Goal: Task Accomplishment & Management: Complete application form

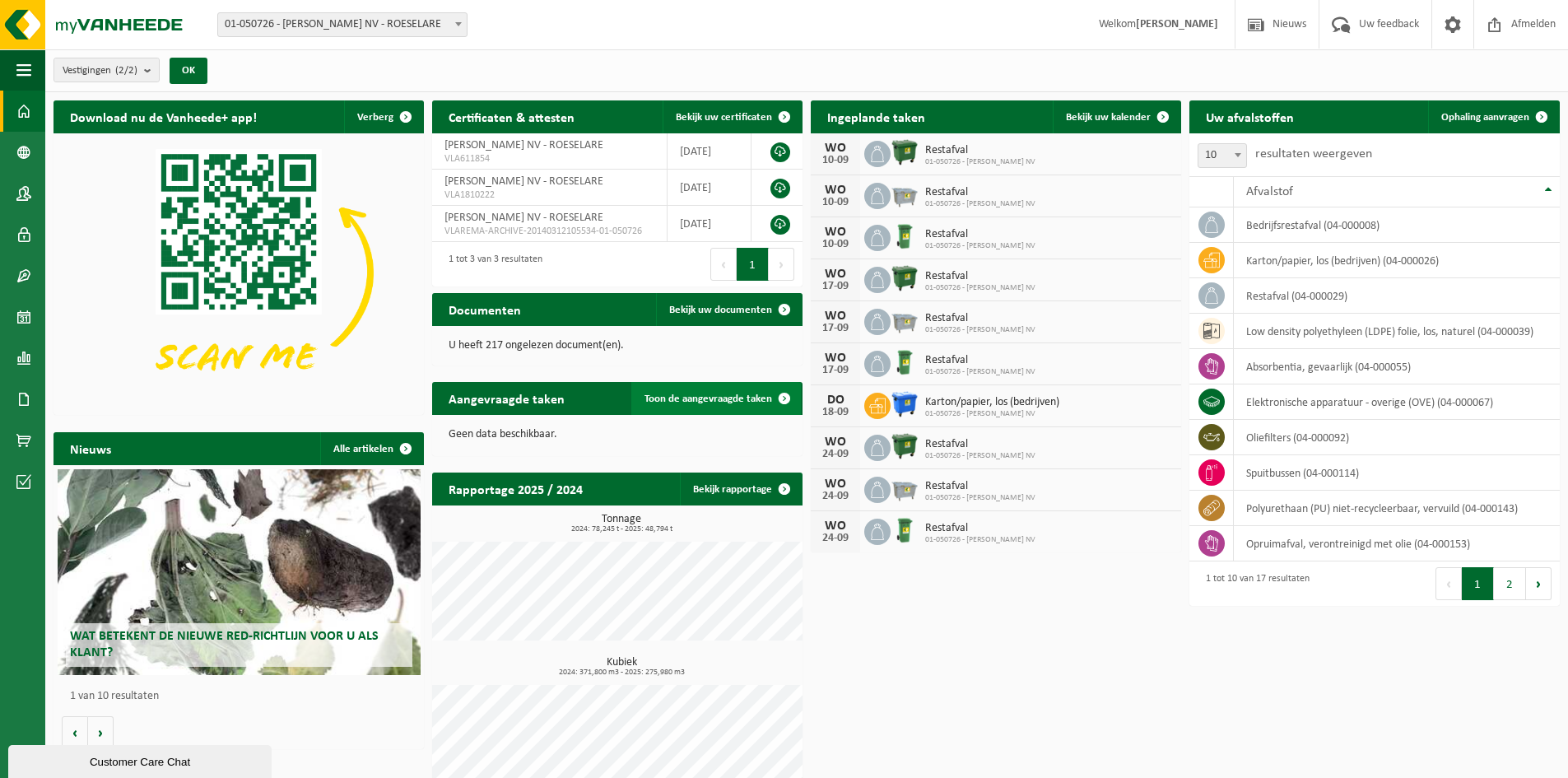
click at [702, 398] on span "Toon de aangevraagde taken" at bounding box center [709, 398] width 128 height 11
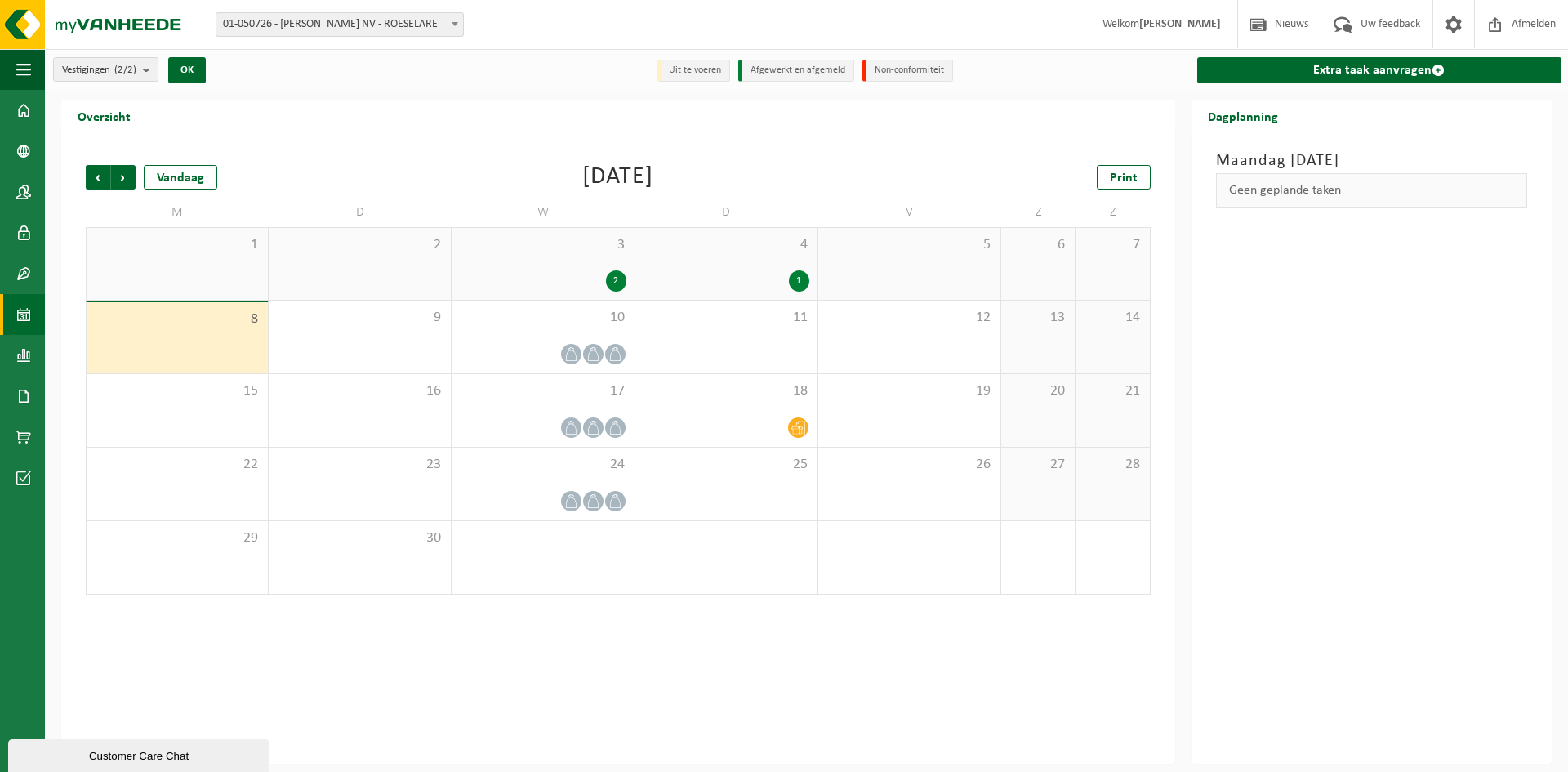
click at [701, 72] on li "Uit te voeren" at bounding box center [692, 71] width 73 height 22
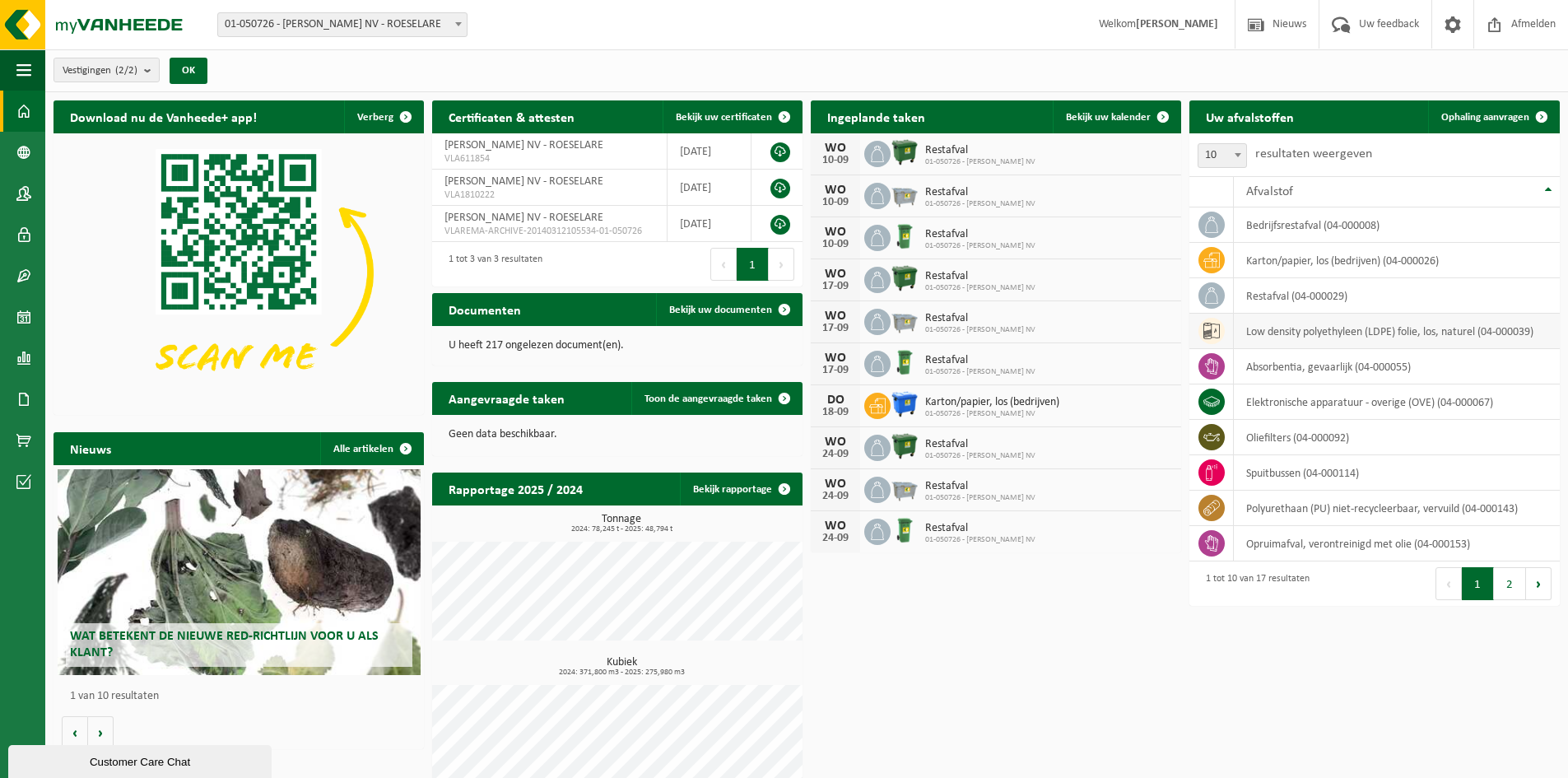
click at [1305, 333] on td "low density polyethyleen (LDPE) folie, los, naturel (04-000039)" at bounding box center [1397, 331] width 326 height 36
click at [1275, 333] on td "low density polyethyleen (LDPE) folie, los, naturel (04-000039)" at bounding box center [1397, 331] width 326 height 36
click at [1273, 332] on td "low density polyethyleen (LDPE) folie, los, naturel (04-000039)" at bounding box center [1397, 331] width 326 height 36
click at [1509, 587] on button "2" at bounding box center [1509, 584] width 32 height 33
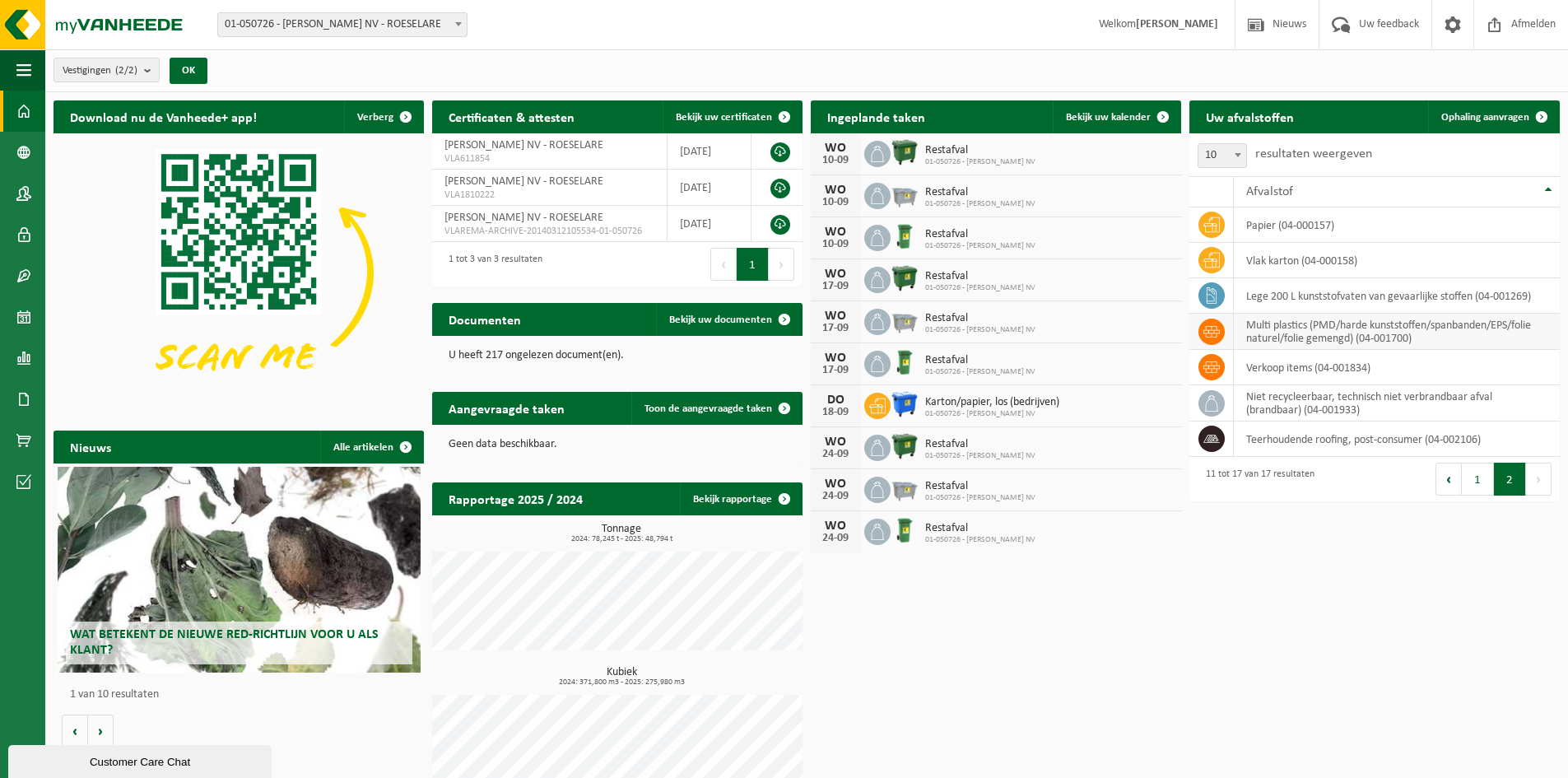
click at [1272, 334] on td "multi plastics (PMD/harde kunststoffen/spanbanden/EPS/folie naturel/folie gemen…" at bounding box center [1397, 332] width 326 height 37
click at [1270, 332] on td "multi plastics (PMD/harde kunststoffen/spanbanden/EPS/folie naturel/folie gemen…" at bounding box center [1397, 332] width 326 height 37
click at [1213, 333] on icon at bounding box center [1211, 332] width 16 height 12
click at [1212, 333] on icon at bounding box center [1211, 332] width 16 height 12
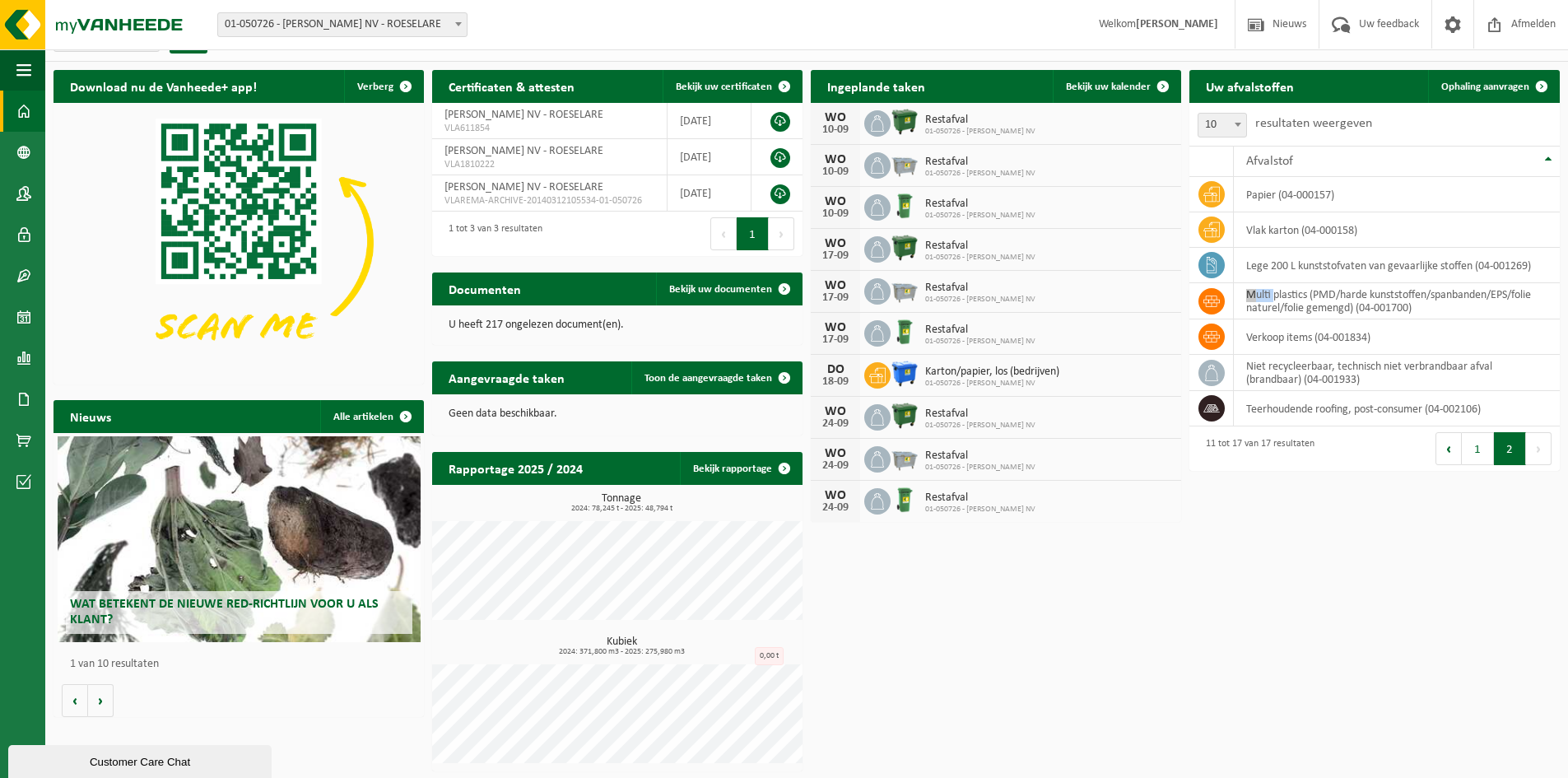
scroll to position [32, 0]
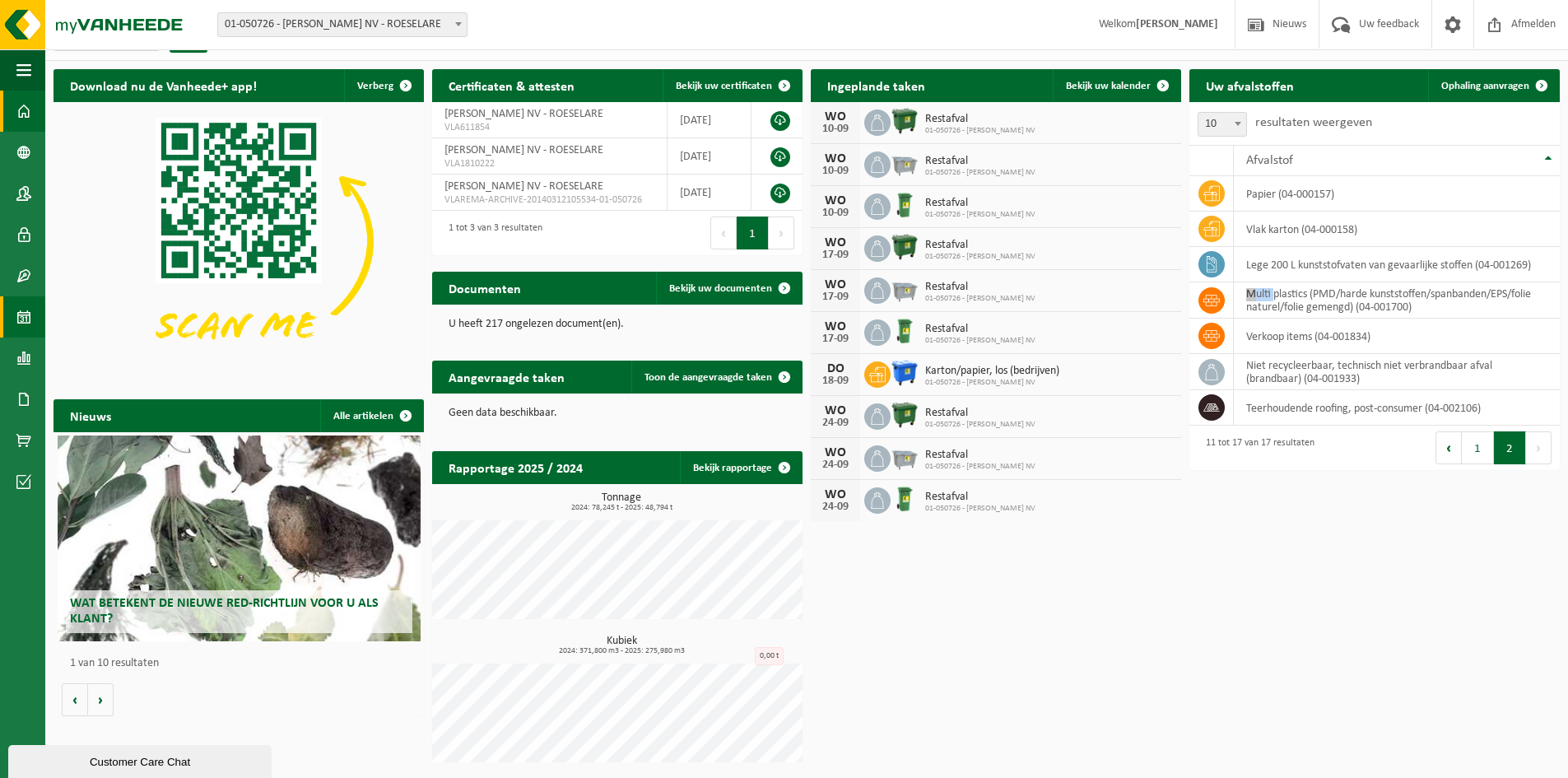
click at [26, 315] on span at bounding box center [23, 316] width 14 height 41
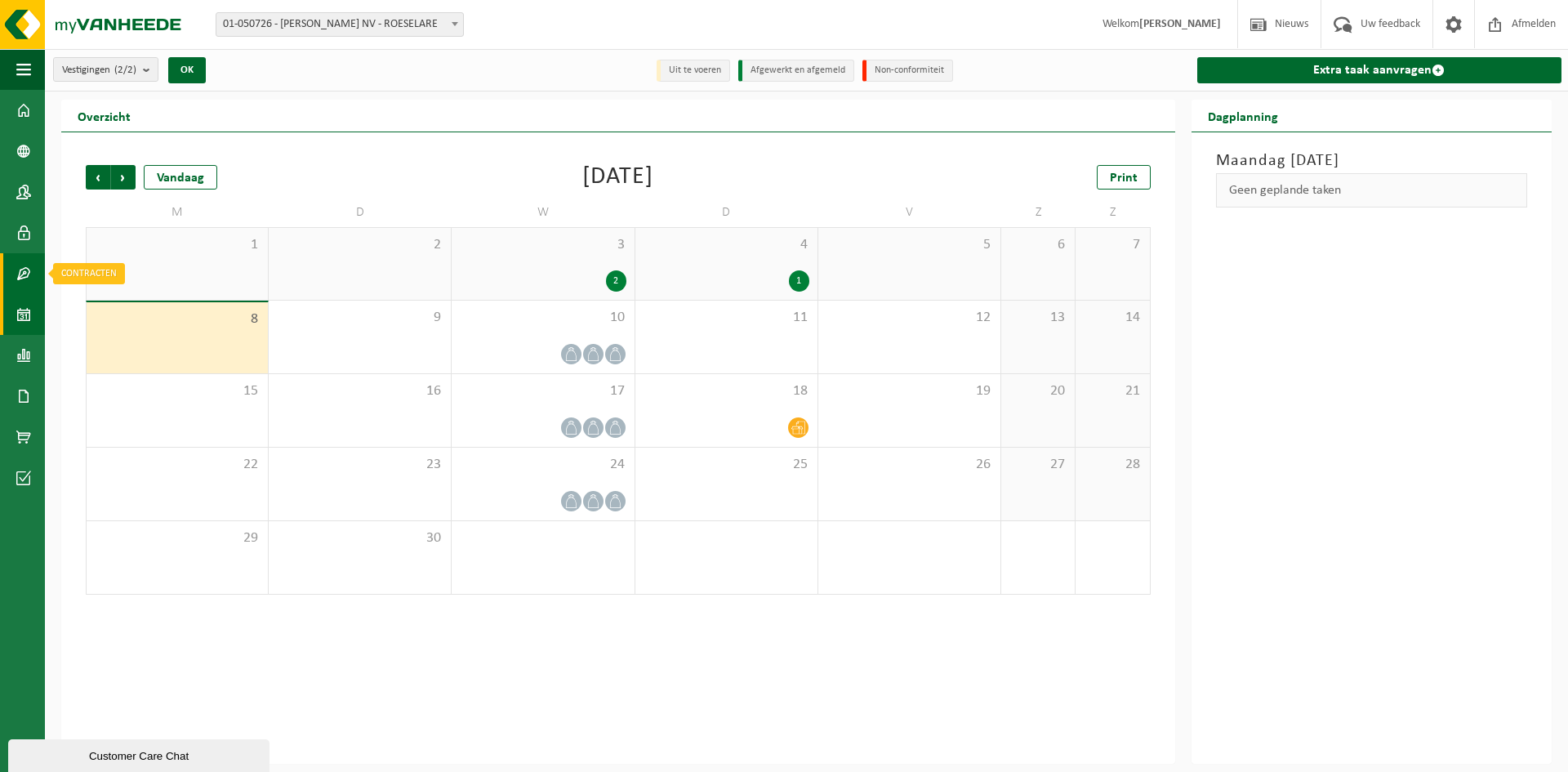
click at [30, 270] on span at bounding box center [23, 273] width 14 height 41
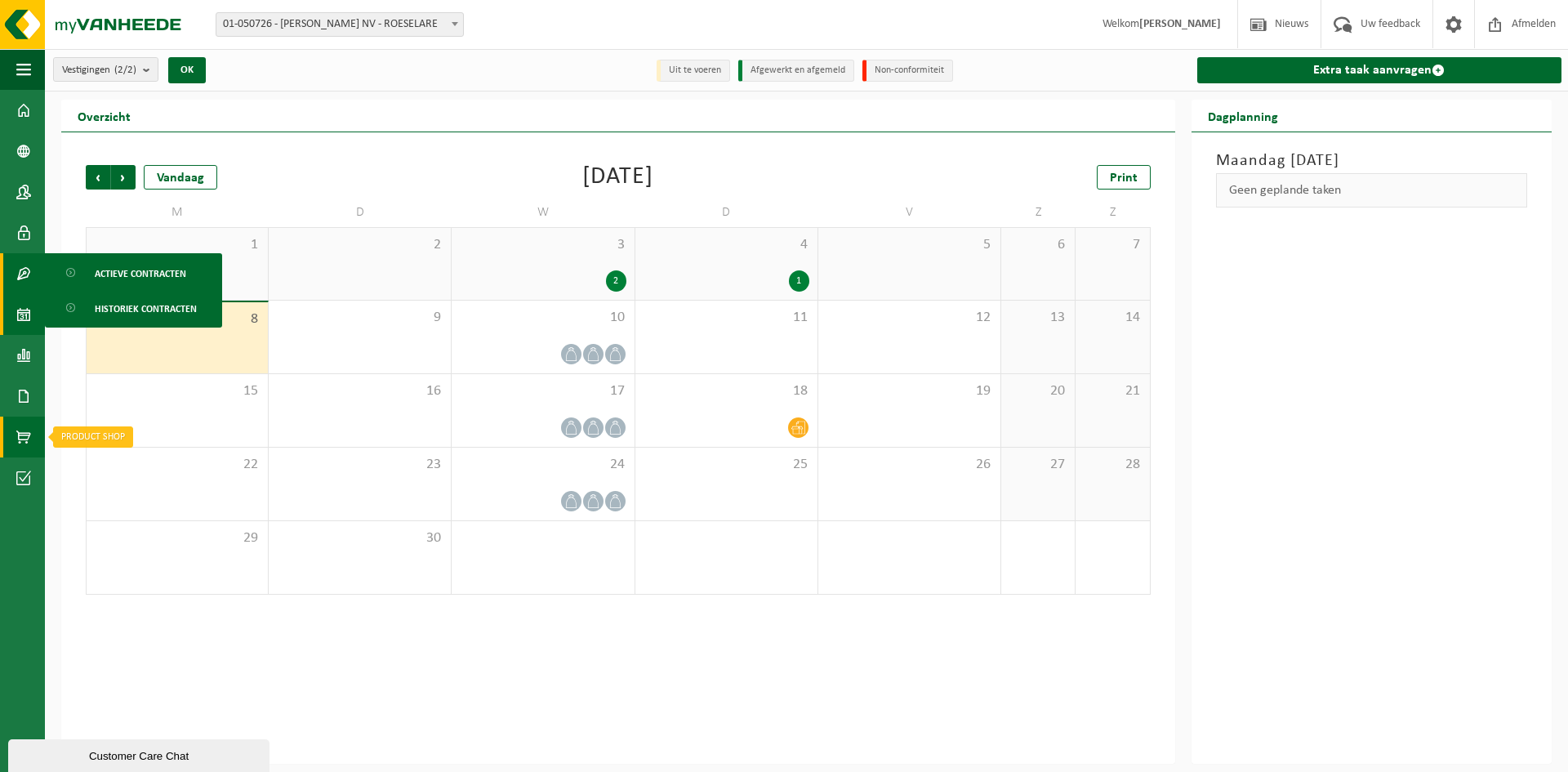
click at [26, 433] on span at bounding box center [23, 437] width 14 height 41
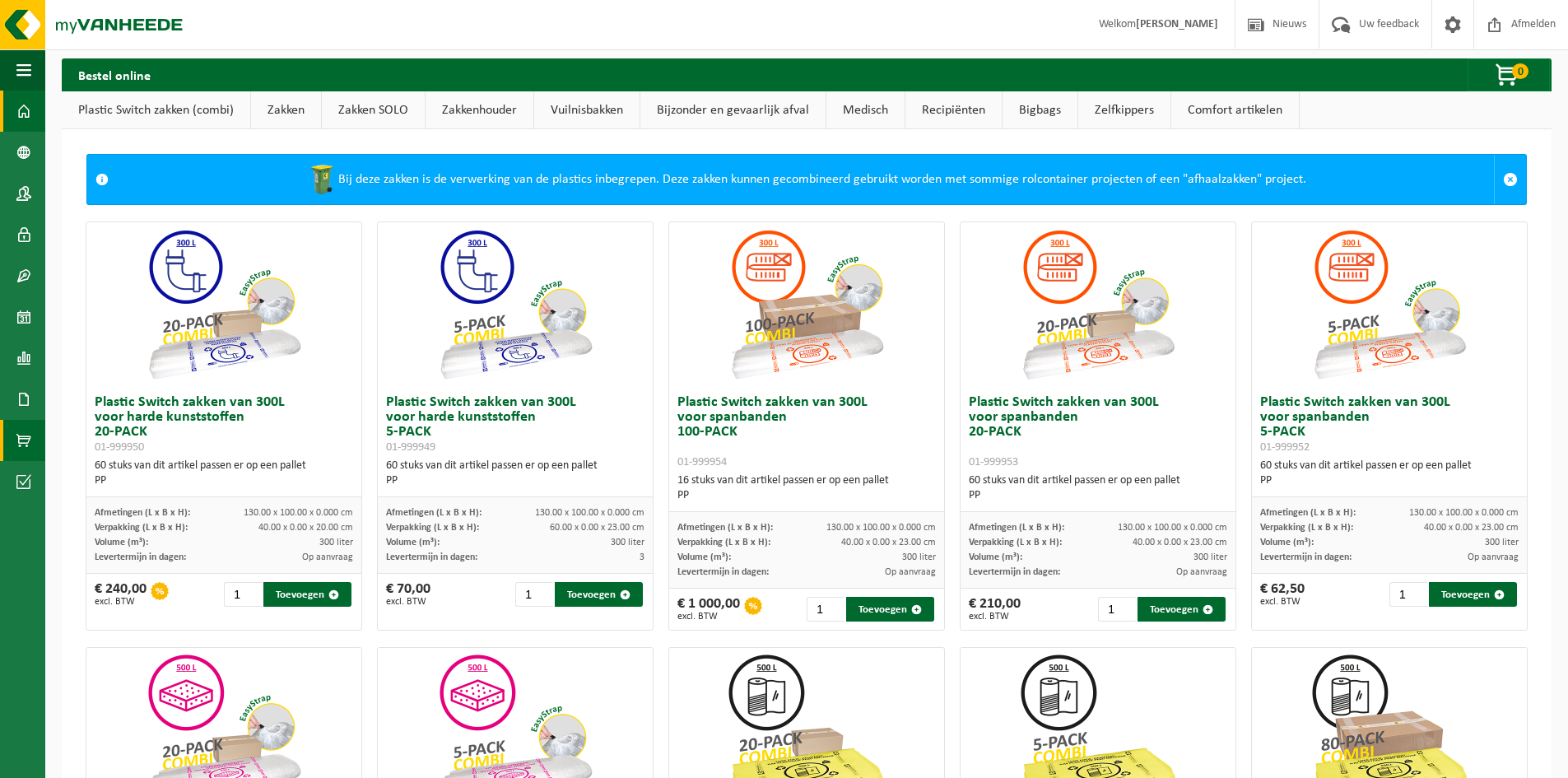
click at [28, 112] on span at bounding box center [23, 111] width 14 height 41
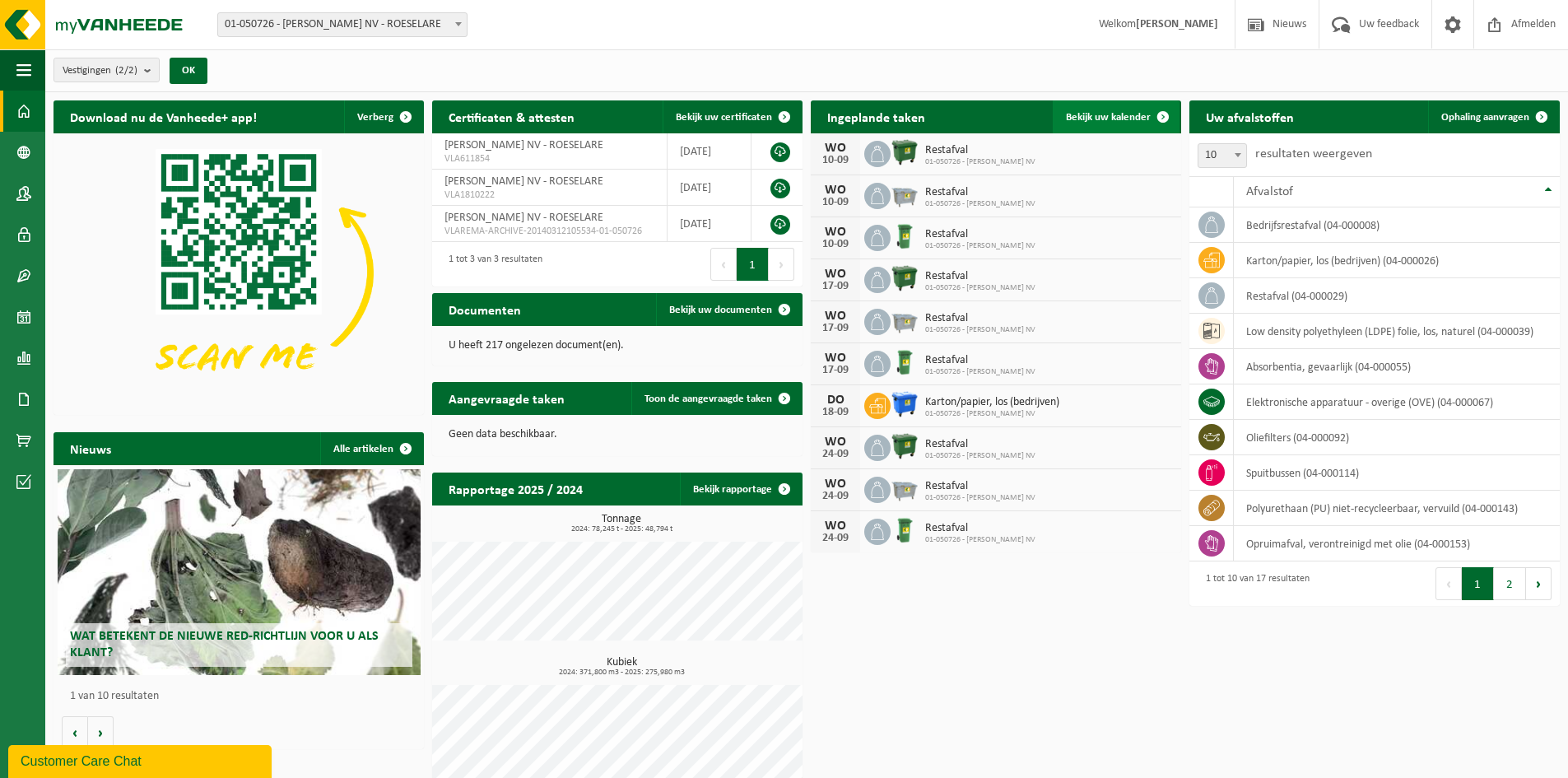
click at [1126, 113] on span "Bekijk uw kalender" at bounding box center [1108, 116] width 85 height 11
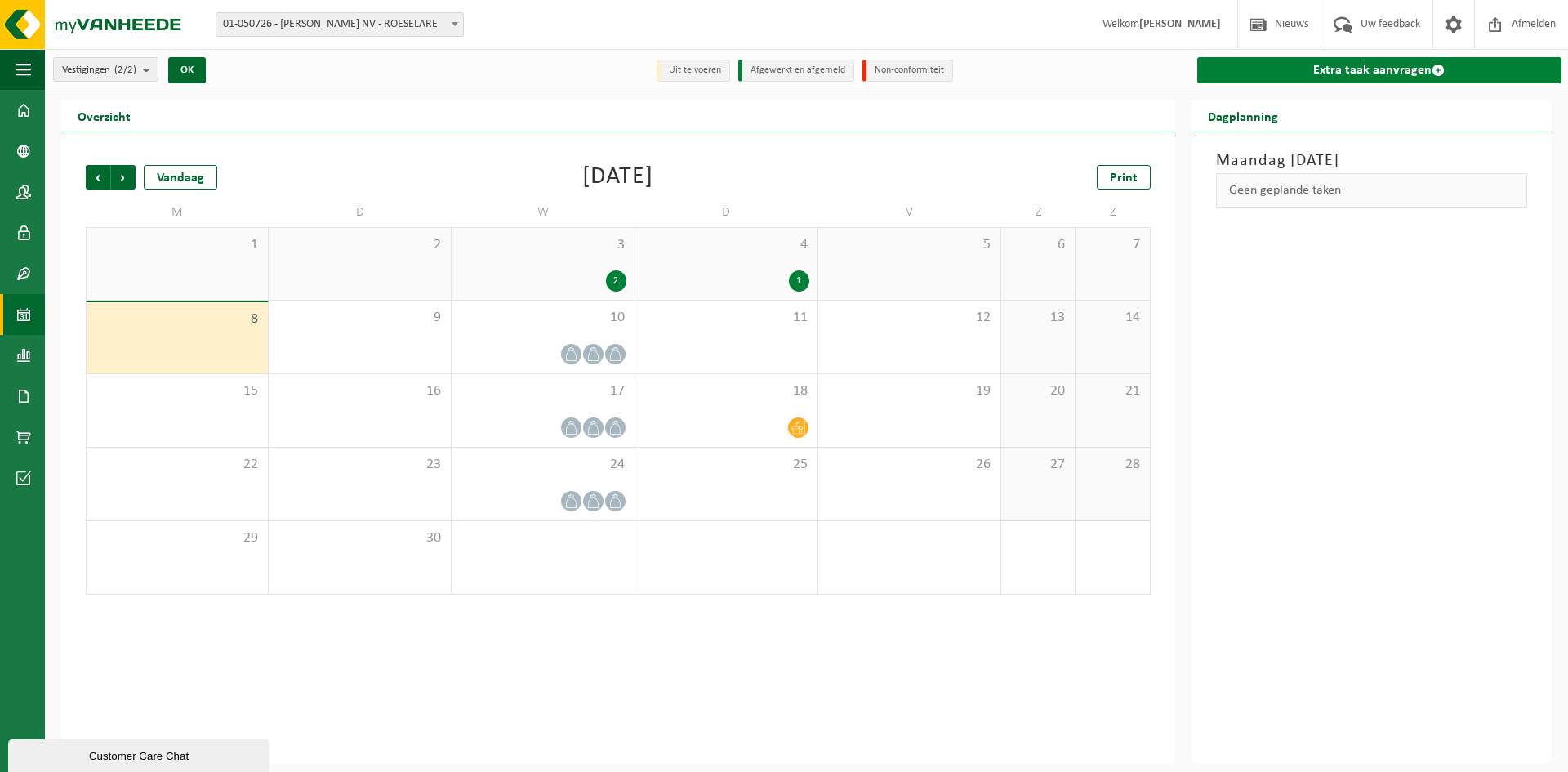
click at [1278, 77] on link "Extra taak aanvragen" at bounding box center [1379, 70] width 364 height 26
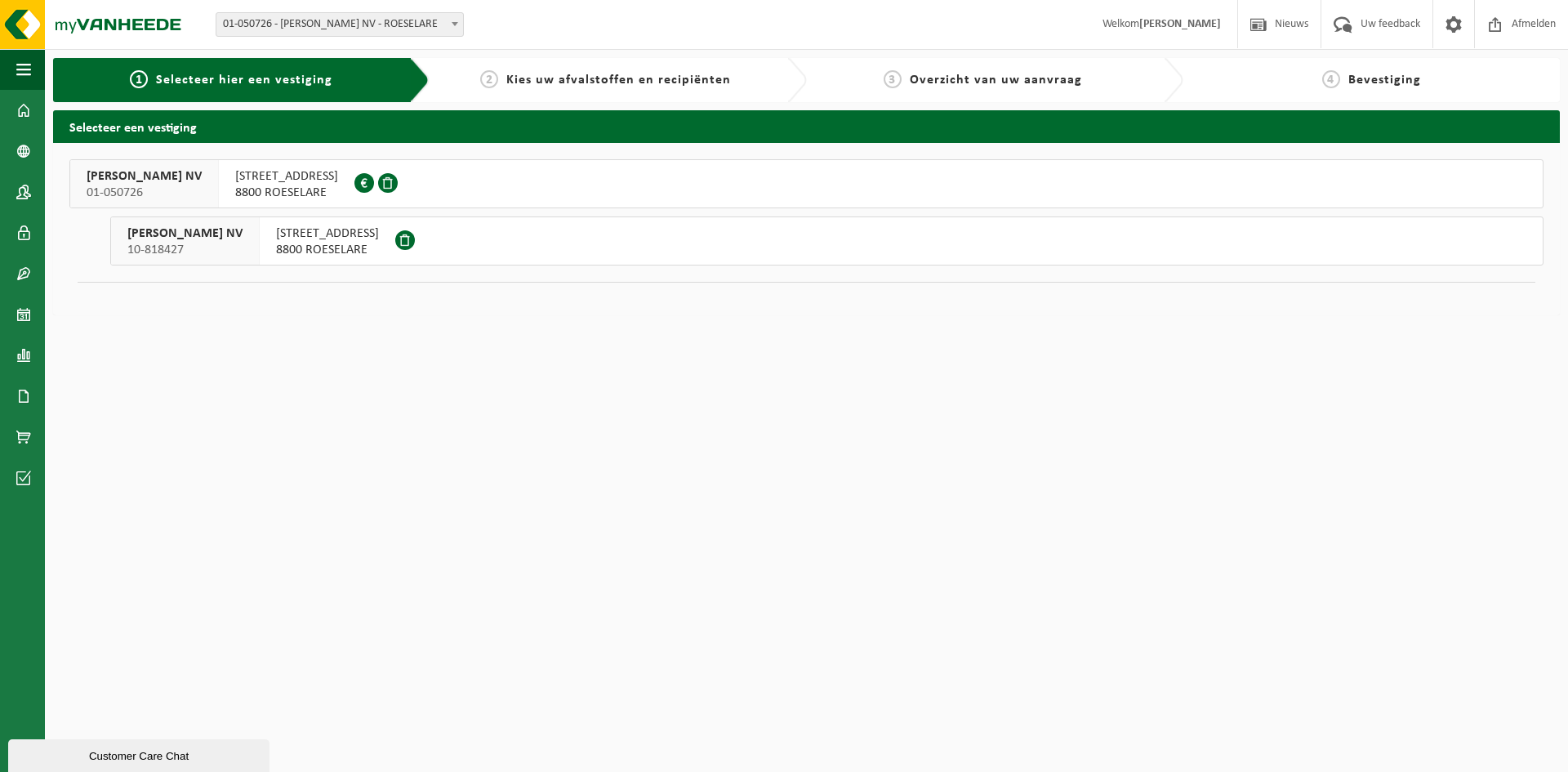
click at [266, 187] on span "8800 ROESELARE" at bounding box center [287, 193] width 103 height 16
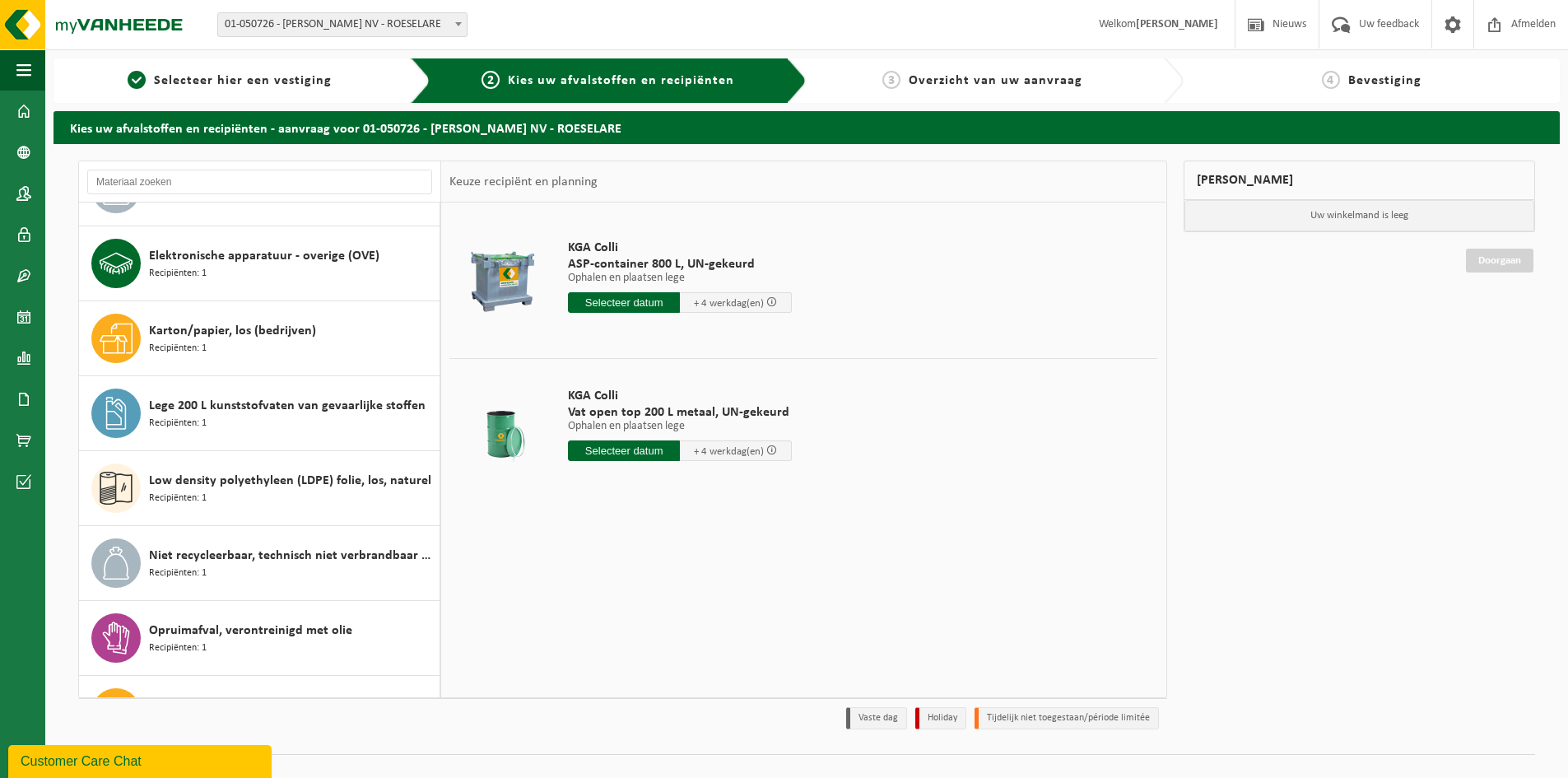
scroll to position [132, 0]
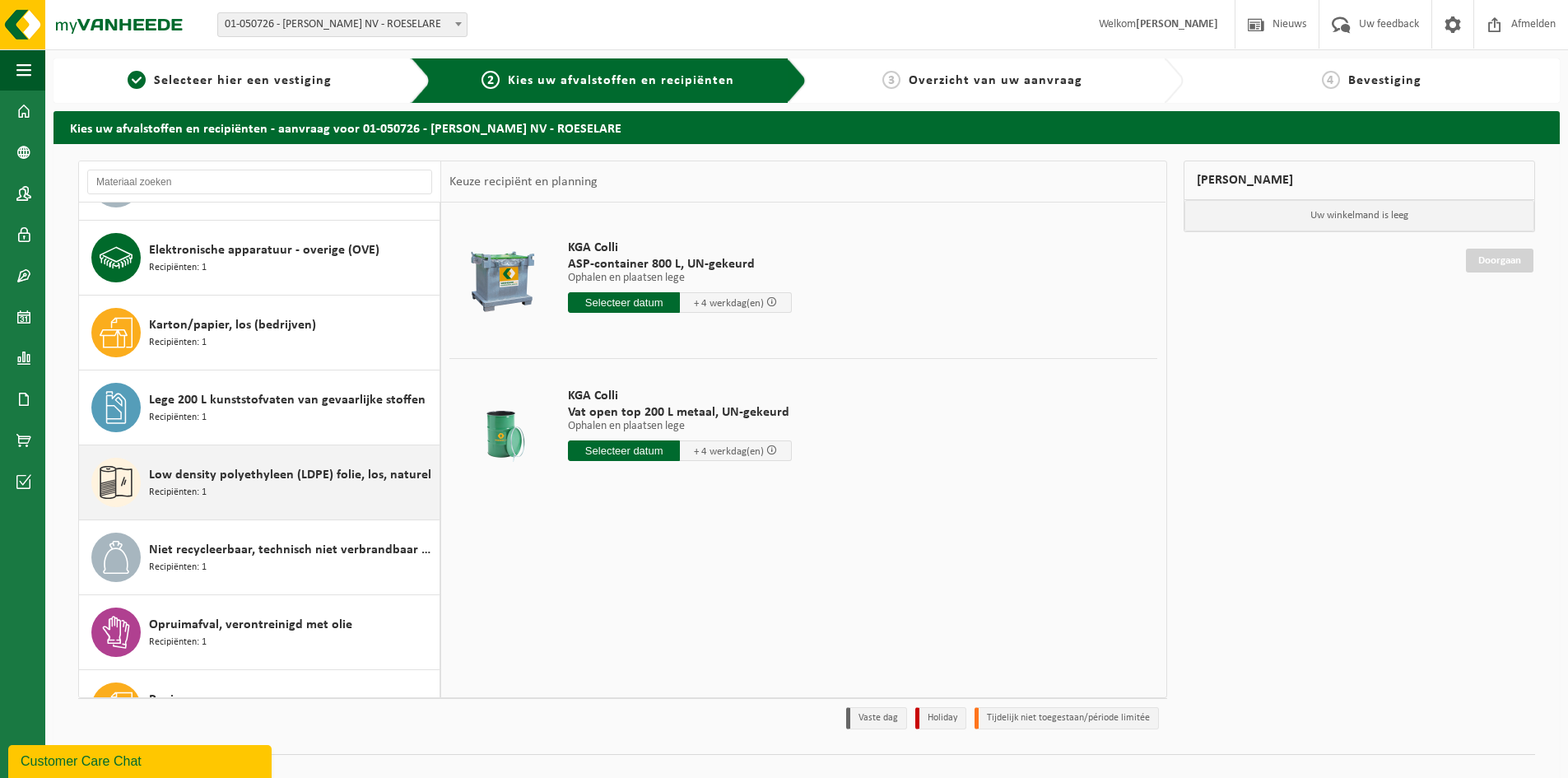
click at [367, 476] on span "Low density polyethyleen (LDPE) folie, los, naturel" at bounding box center [290, 475] width 283 height 20
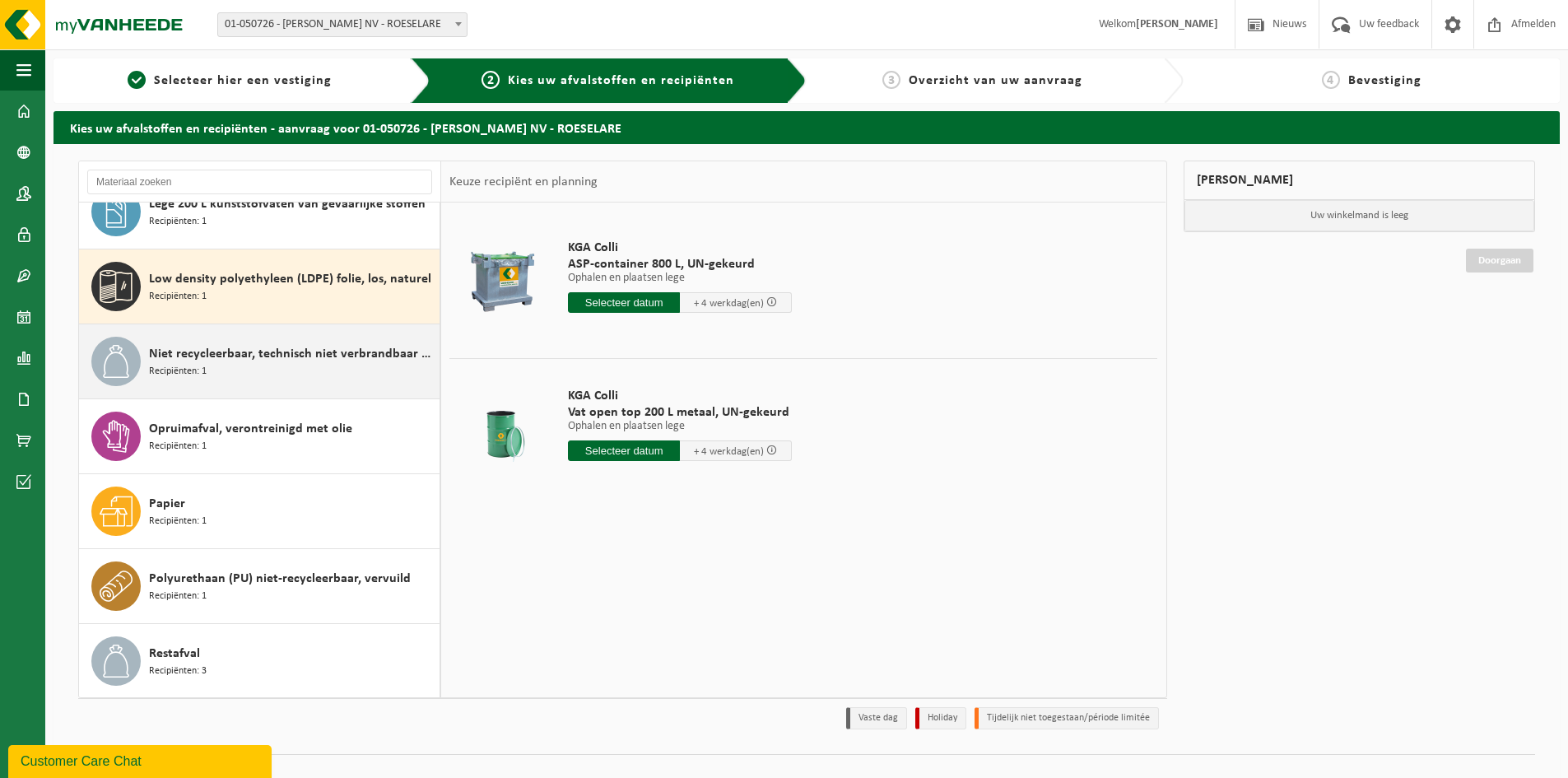
scroll to position [375, 0]
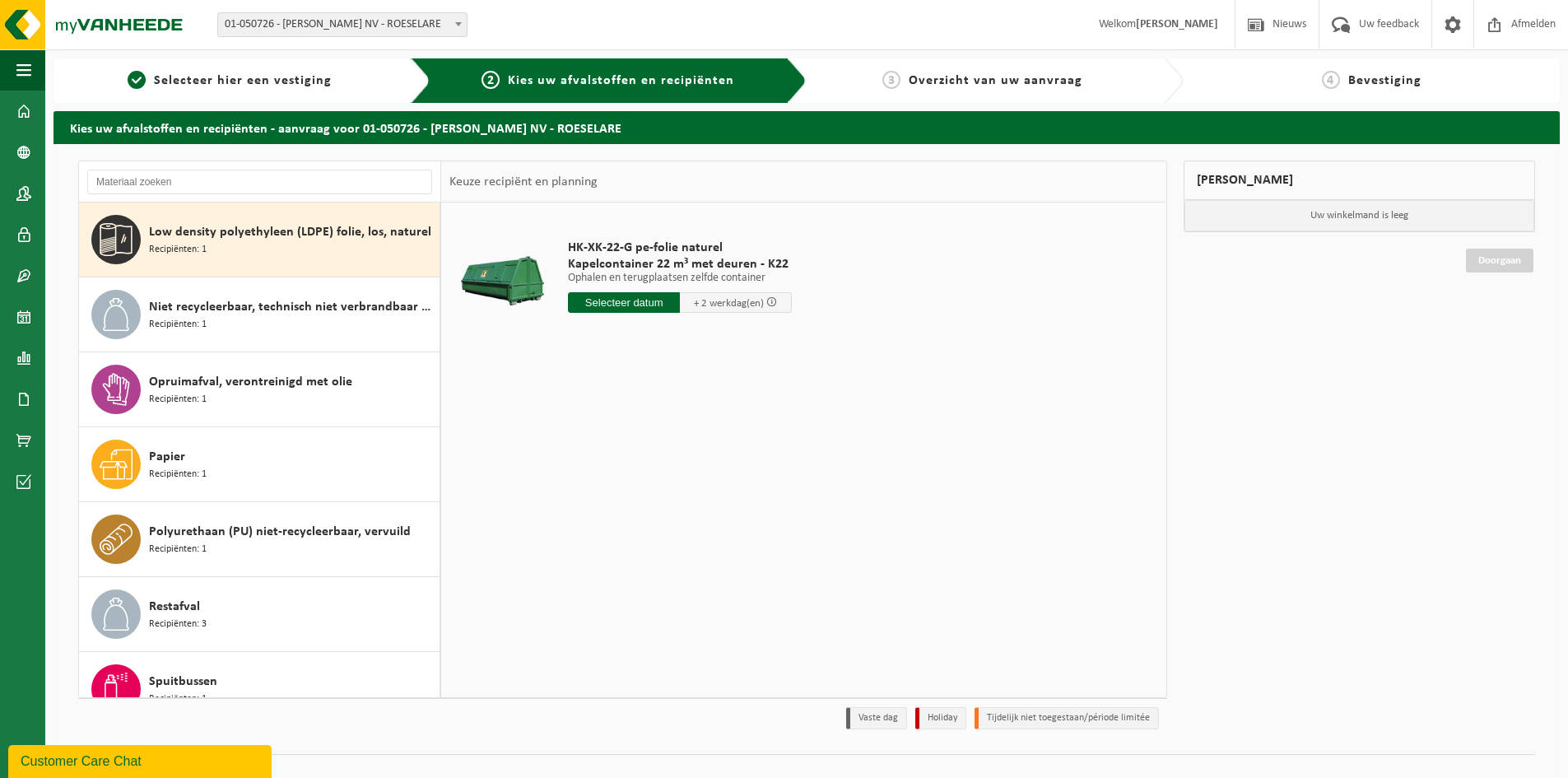
click at [610, 305] on input "text" at bounding box center [624, 302] width 112 height 20
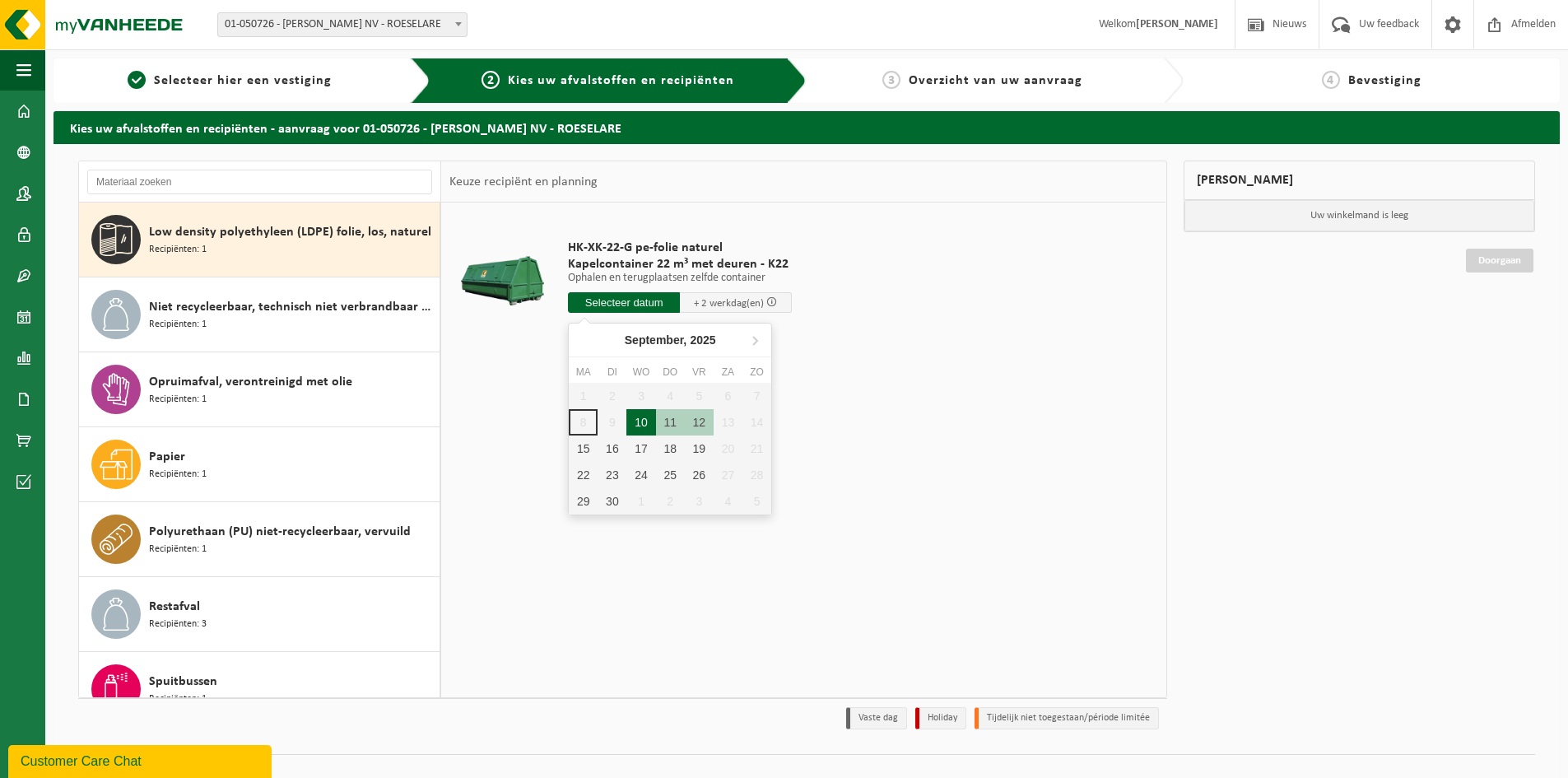
click at [648, 419] on div "10" at bounding box center [641, 422] width 29 height 26
type input "Van 2025-09-10"
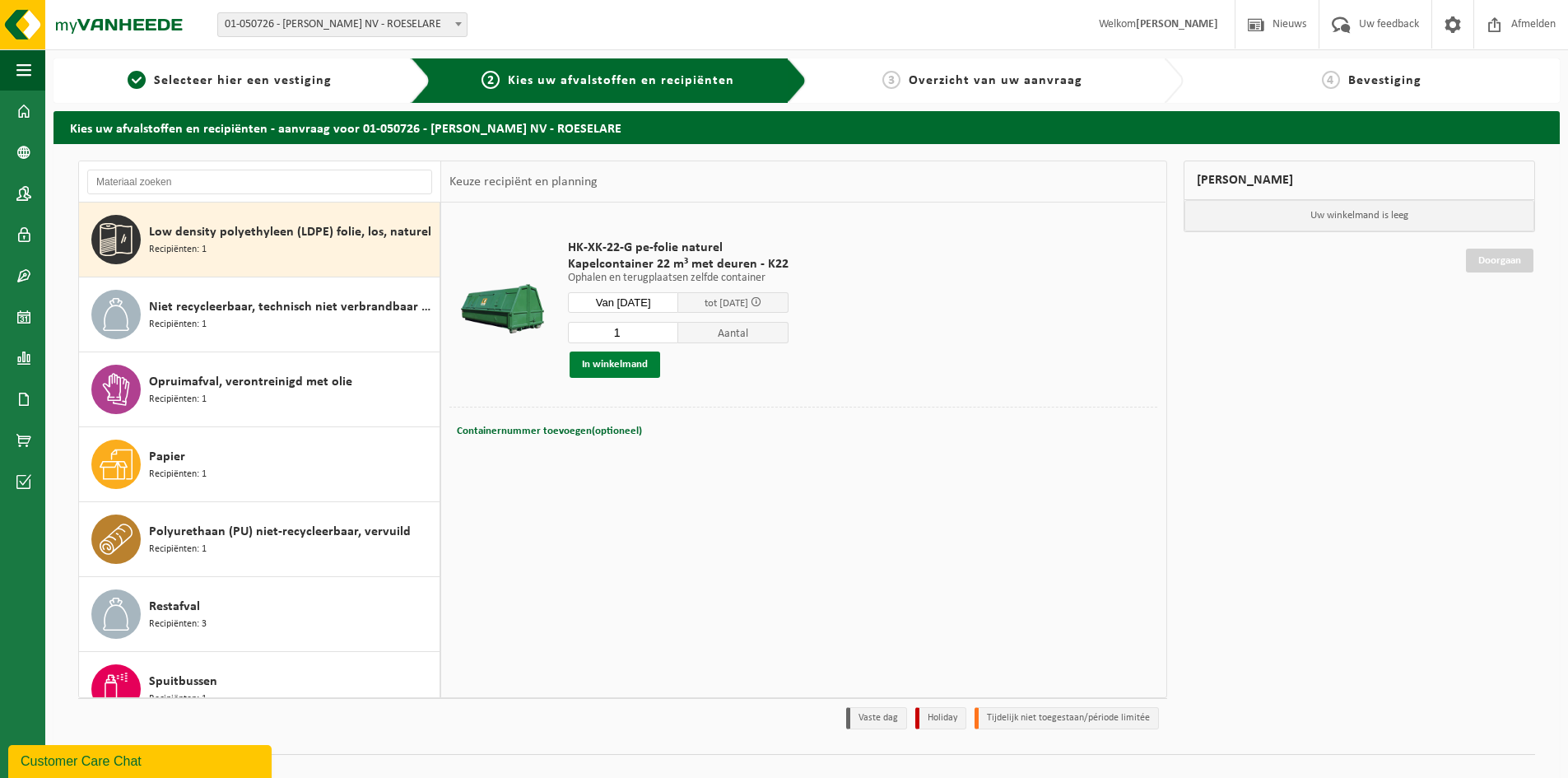
click at [614, 359] on button "In winkelmand" at bounding box center [615, 364] width 90 height 26
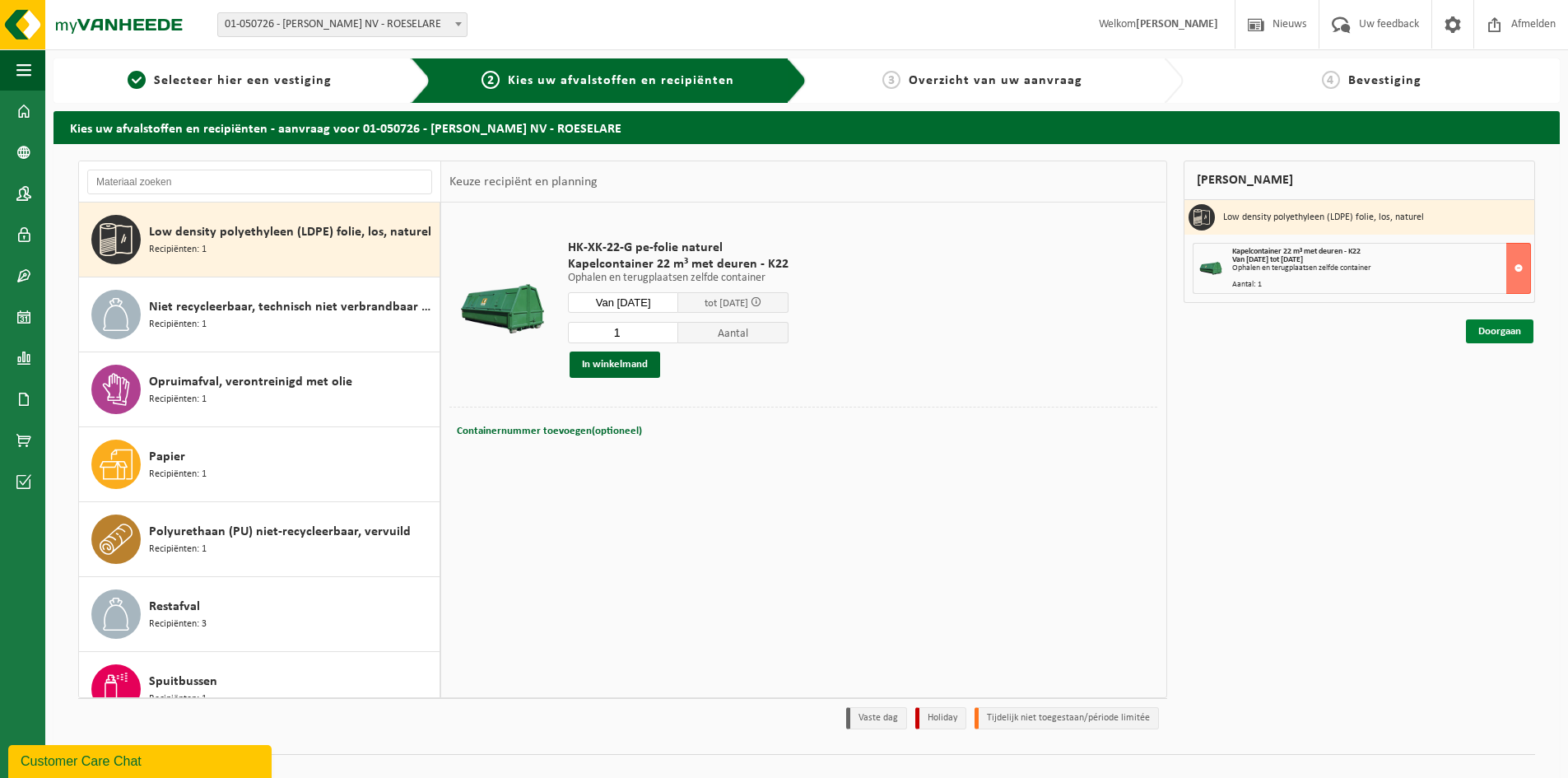
click at [1493, 334] on link "Doorgaan" at bounding box center [1500, 331] width 67 height 24
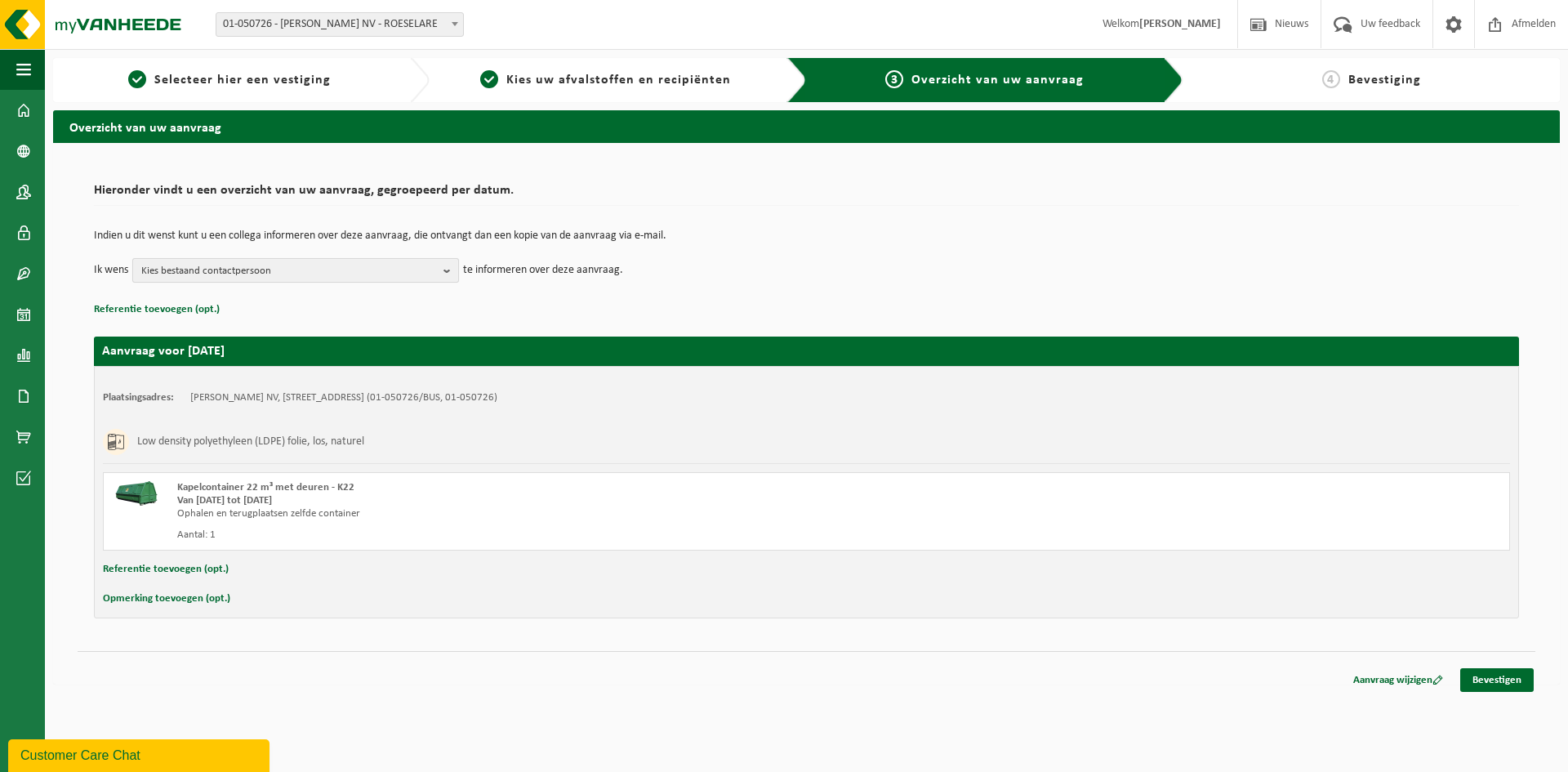
click at [448, 269] on b "button" at bounding box center [450, 270] width 14 height 23
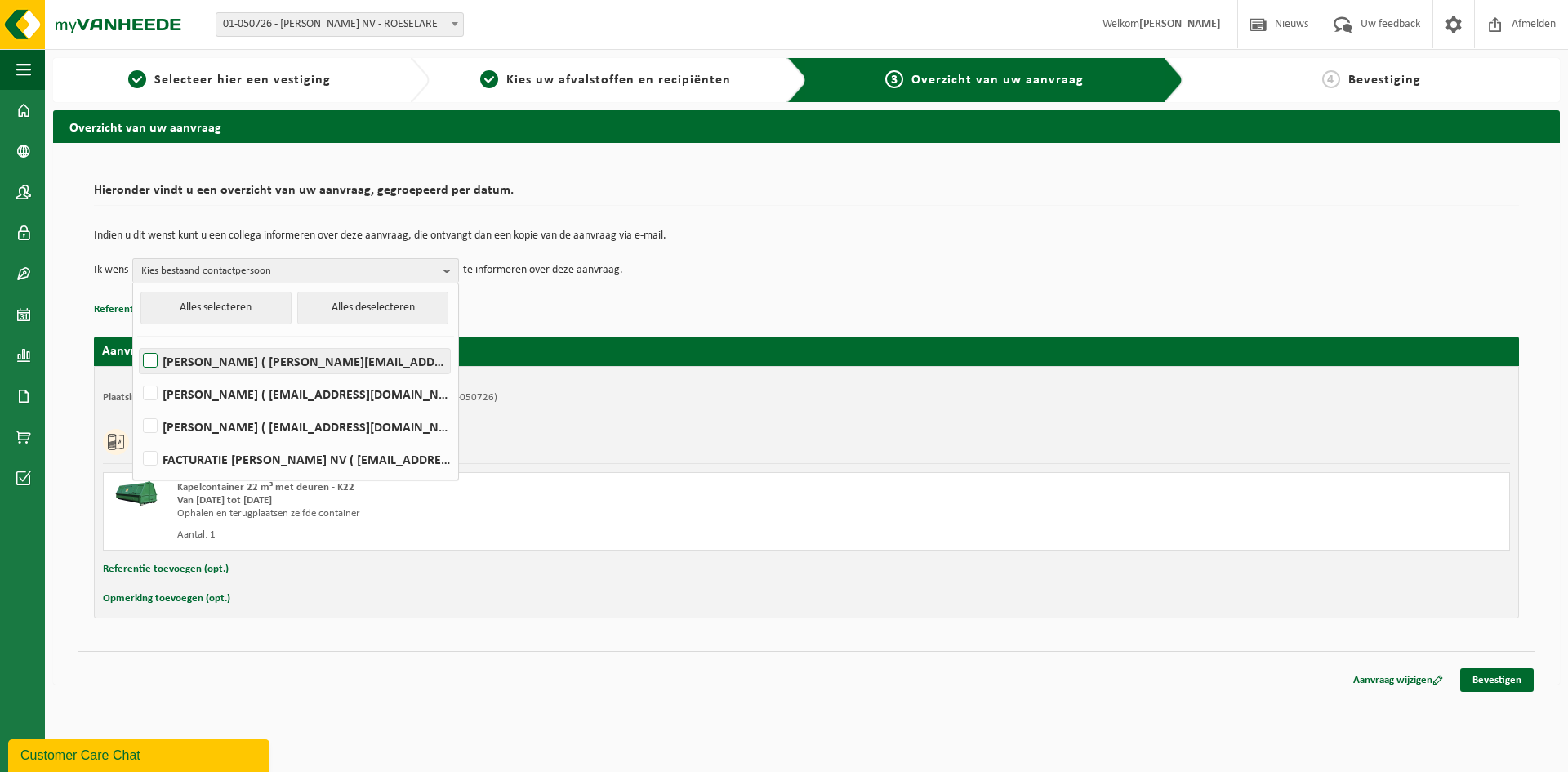
click at [162, 365] on label "David David Reynaert ( david.reynaert@sterckx.com )" at bounding box center [294, 362] width 310 height 25
click at [137, 341] on input "David David Reynaert ( david.reynaert@sterckx.com )" at bounding box center [136, 340] width 1 height 1
checkbox input "true"
click at [533, 308] on p "Referentie toevoegen (opt.)" at bounding box center [806, 309] width 1425 height 21
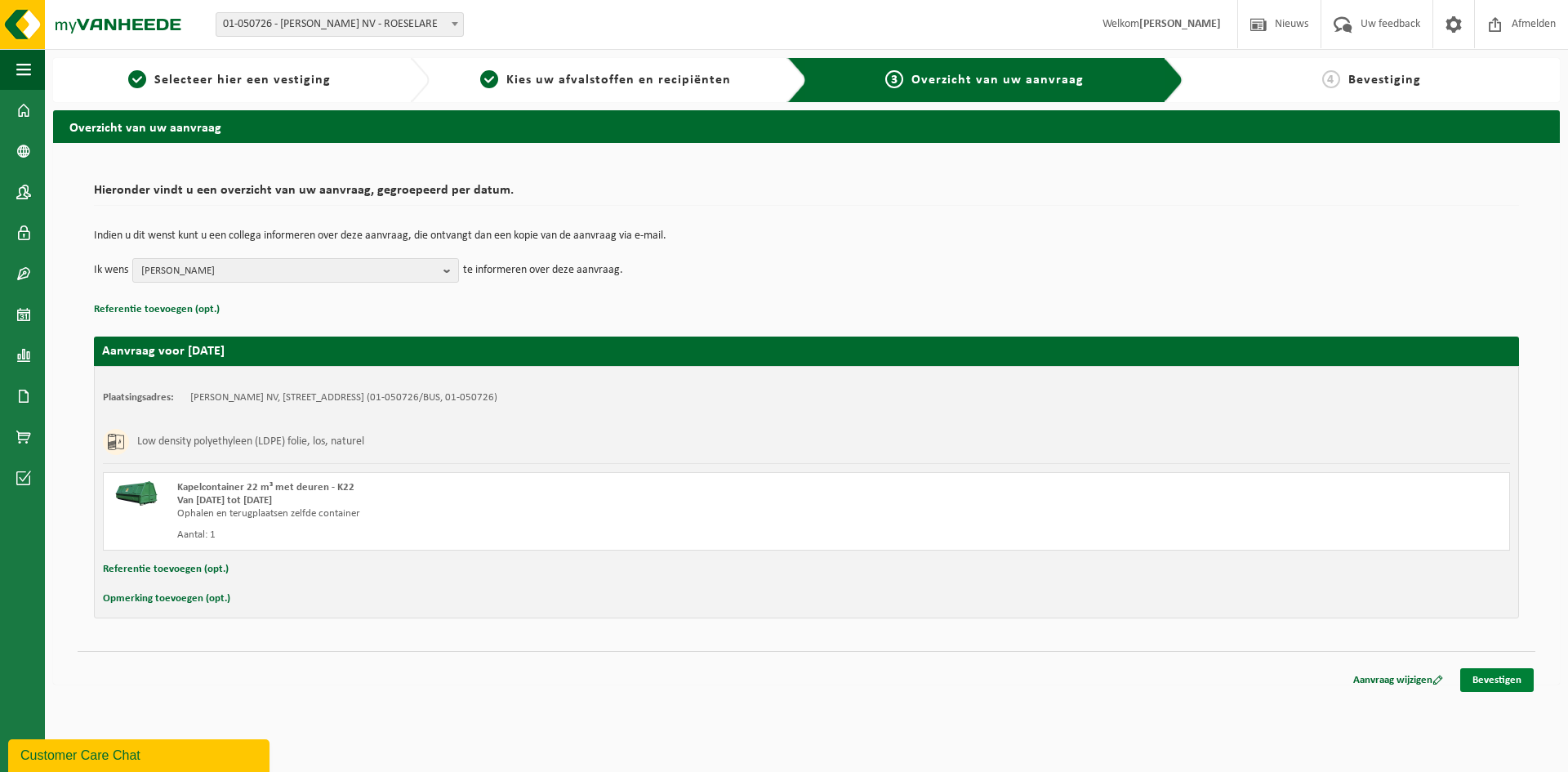
click at [1511, 677] on link "Bevestigen" at bounding box center [1496, 679] width 73 height 24
